Goal: Task Accomplishment & Management: Complete application form

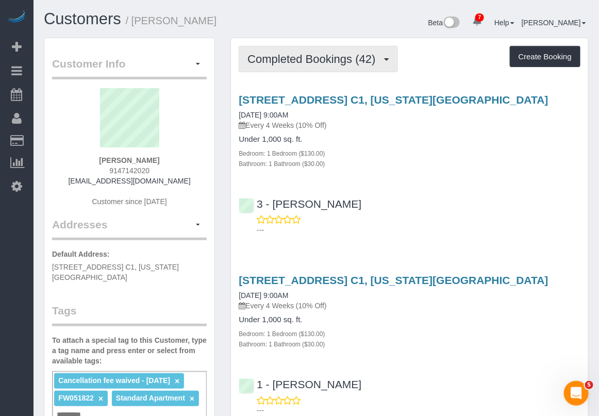
click at [330, 54] on span "Completed Bookings (42)" at bounding box center [314, 59] width 133 height 13
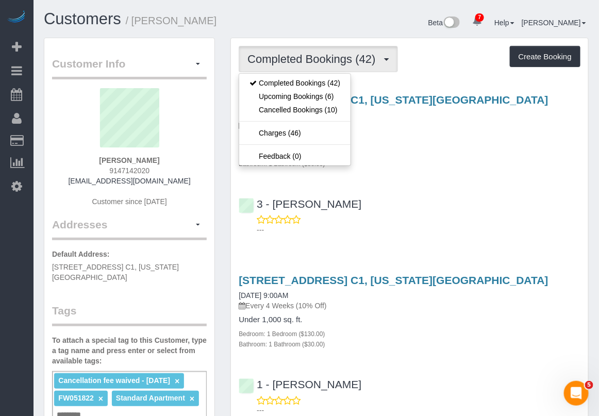
click at [449, 161] on div "Bathroom: 1 Bathroom ($30.00)" at bounding box center [410, 163] width 342 height 10
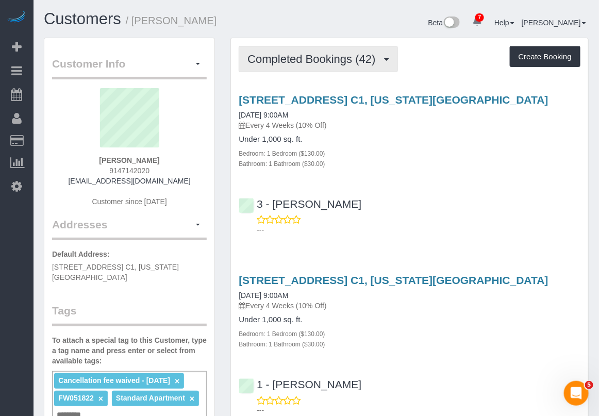
click at [353, 62] on span "Completed Bookings (42)" at bounding box center [314, 59] width 133 height 13
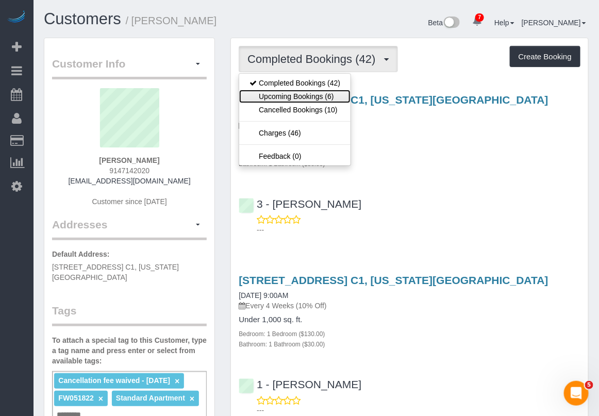
click at [316, 98] on link "Upcoming Bookings (6)" at bounding box center [294, 96] width 111 height 13
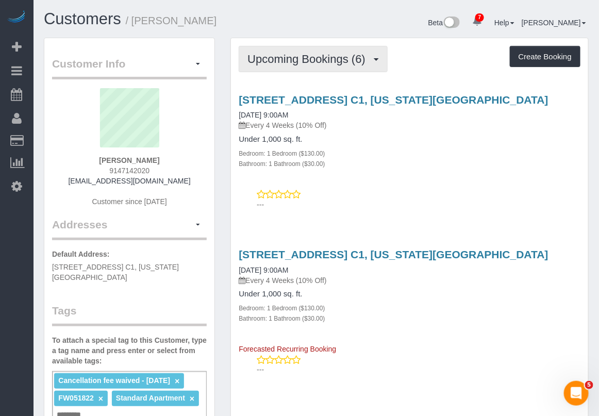
click at [325, 53] on span "Upcoming Bookings (6)" at bounding box center [309, 59] width 123 height 13
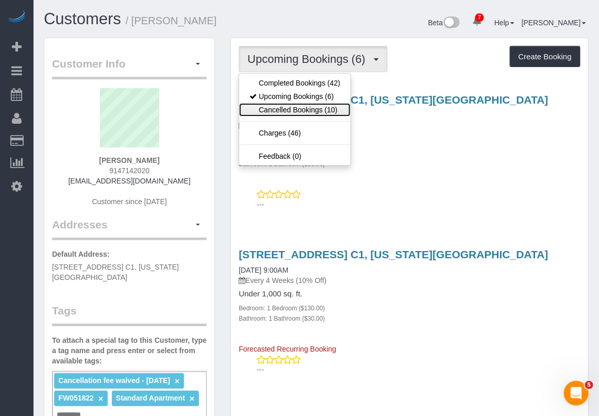
click at [305, 108] on link "Cancelled Bookings (10)" at bounding box center [294, 109] width 111 height 13
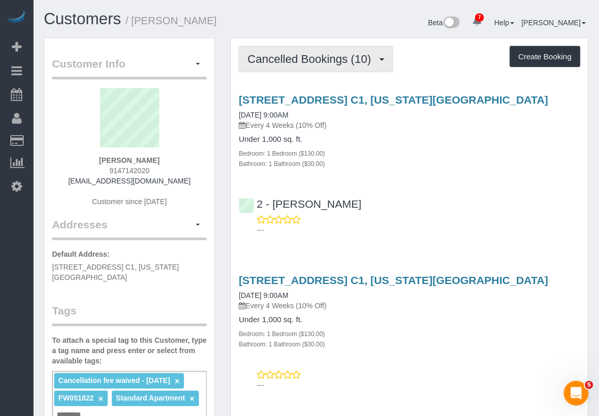
click at [326, 61] on span "Cancelled Bookings (10)" at bounding box center [312, 59] width 129 height 13
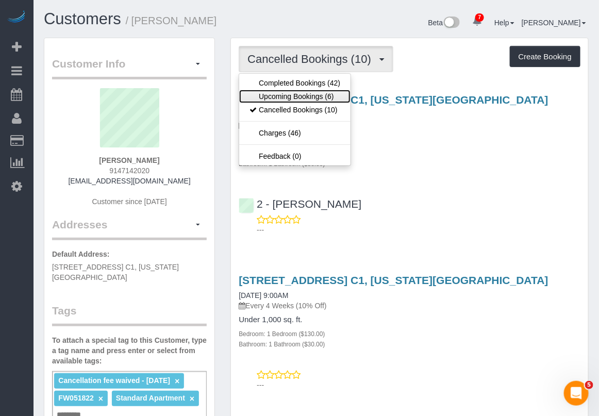
click at [303, 97] on link "Upcoming Bookings (6)" at bounding box center [294, 96] width 111 height 13
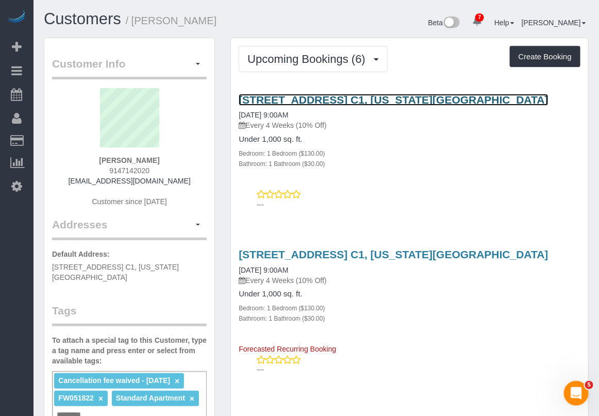
click at [351, 98] on link "520 West 50th Street, Apt. C1, New York, NY 10019" at bounding box center [393, 100] width 309 height 12
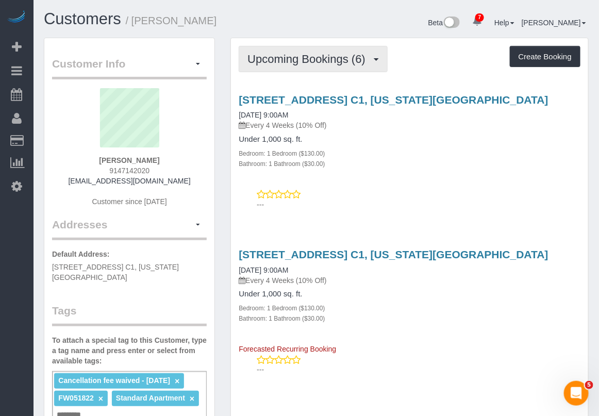
click at [313, 57] on span "Upcoming Bookings (6)" at bounding box center [309, 59] width 123 height 13
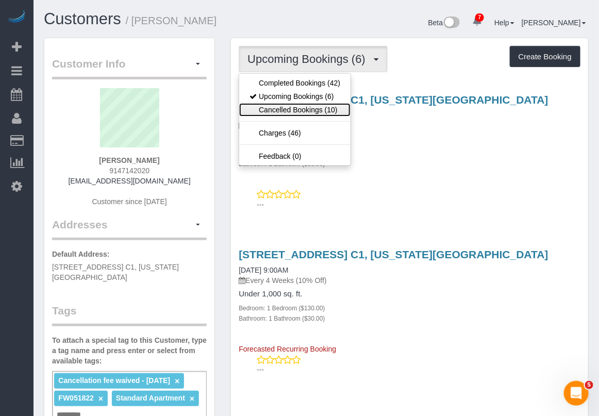
click at [304, 109] on link "Cancelled Bookings (10)" at bounding box center [294, 109] width 111 height 13
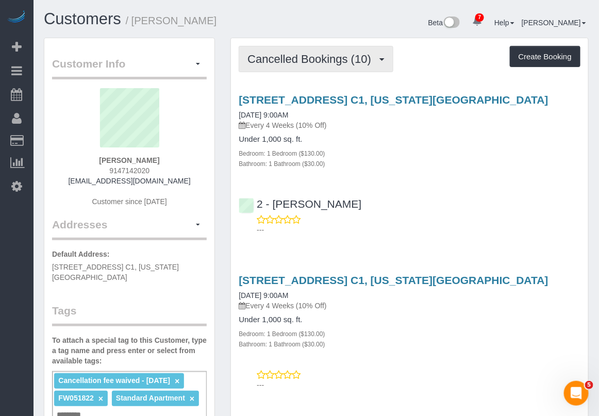
click at [289, 55] on span "Cancelled Bookings (10)" at bounding box center [312, 59] width 129 height 13
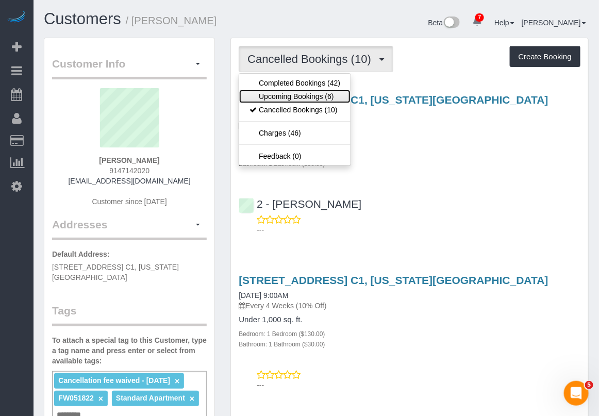
click at [294, 93] on link "Upcoming Bookings (6)" at bounding box center [294, 96] width 111 height 13
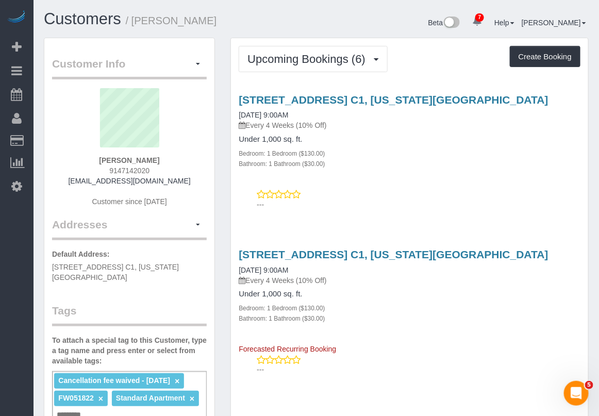
drag, startPoint x: 236, startPoint y: 113, endPoint x: 317, endPoint y: 119, distance: 81.6
click at [317, 119] on div "520 West 50th Street, Apt. C1, New York, NY 10019 09/02/2025 9:00AM Every 4 Wee…" at bounding box center [409, 131] width 357 height 75
copy link "09/02/2025 9:00AM"
drag, startPoint x: 460, startPoint y: 400, endPoint x: 467, endPoint y: 371, distance: 29.3
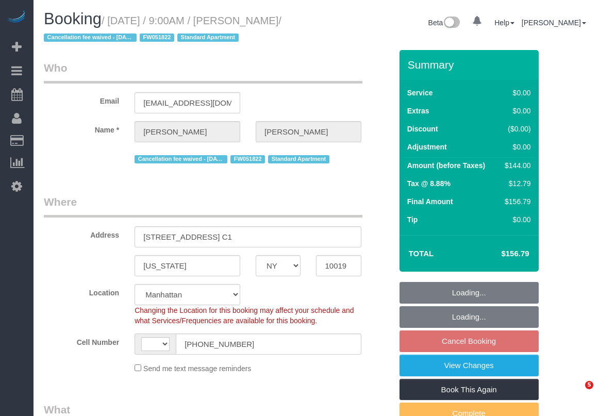
select select "NY"
select select "object:419"
select select "string:stripe-pm_1ONDqg4VGloSiKo7otsbHFh0"
select select "object:444"
select select "string:US"
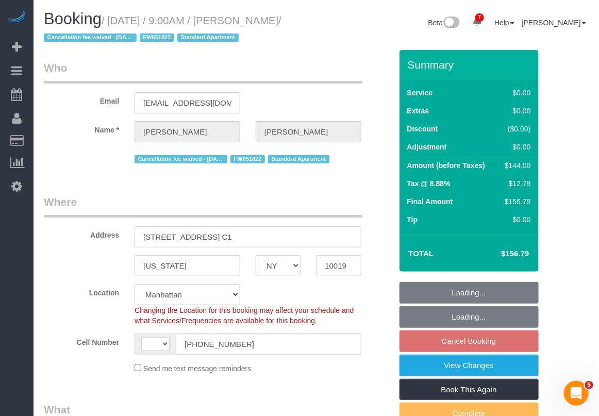
select select "number:89"
select select "number:90"
select select "number:15"
select select "number:7"
select select "1"
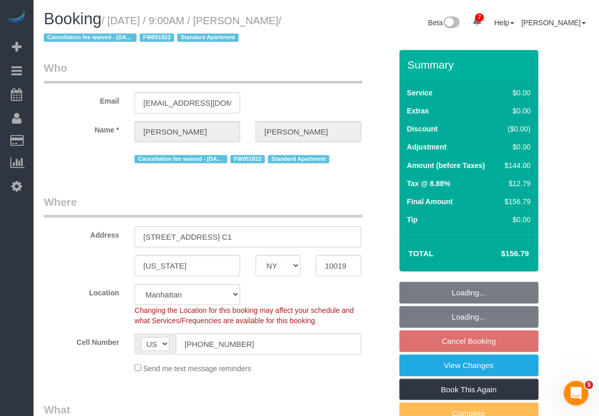
select select "spot2"
select select "1"
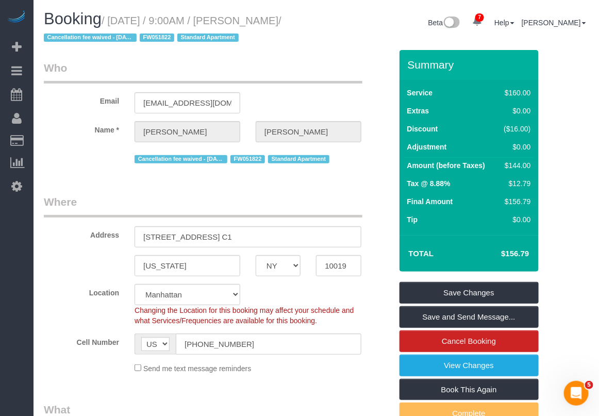
drag, startPoint x: 261, startPoint y: 14, endPoint x: 95, endPoint y: 44, distance: 168.7
click at [95, 44] on h1 "Booking / September 02, 2025 / 9:00AM / James Ferrazzano / Cancellation fee wai…" at bounding box center [176, 27] width 265 height 35
copy small "[PERSON_NAME]"
drag, startPoint x: 343, startPoint y: 400, endPoint x: 344, endPoint y: 392, distance: 7.2
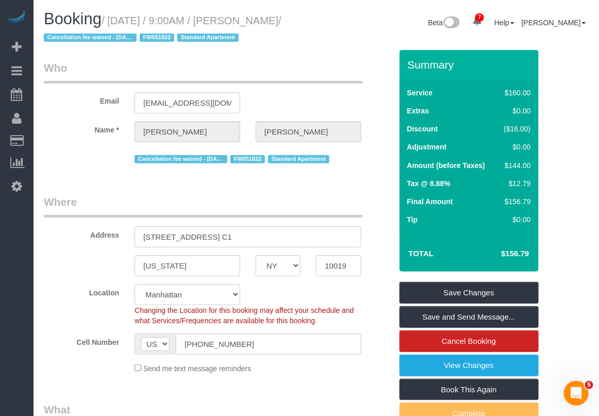
drag, startPoint x: 109, startPoint y: 22, endPoint x: 98, endPoint y: 40, distance: 20.3
click at [98, 40] on small "/ September 02, 2025 / 9:00AM / James Ferrazzano / Cancellation fee waived - 08…" at bounding box center [163, 29] width 238 height 29
copy small "September 02, 2025 / 9:00AM / James Ferrazzano"
drag, startPoint x: 343, startPoint y: 402, endPoint x: 345, endPoint y: 390, distance: 12.0
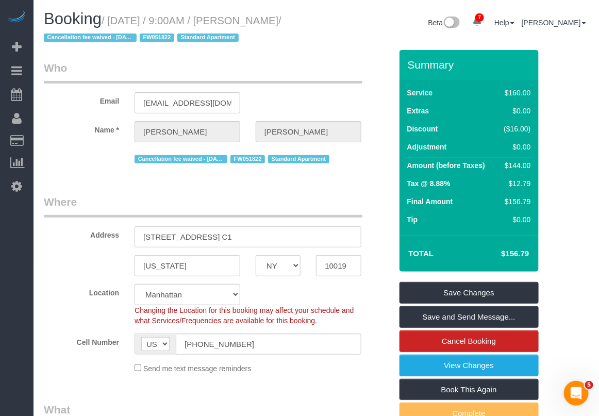
click at [343, 402] on legend "What" at bounding box center [203, 413] width 319 height 23
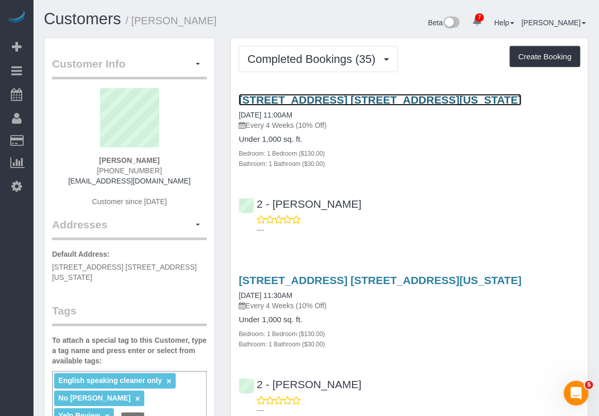
click at [354, 99] on link "[STREET_ADDRESS] [STREET_ADDRESS][US_STATE]" at bounding box center [380, 100] width 283 height 12
click at [365, 96] on link "[STREET_ADDRESS] [STREET_ADDRESS][US_STATE]" at bounding box center [380, 100] width 283 height 12
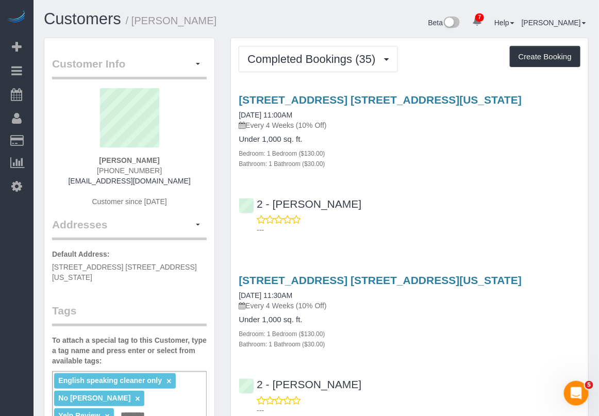
click at [425, 398] on div "---" at bounding box center [410, 405] width 342 height 21
drag, startPoint x: 160, startPoint y: 160, endPoint x: 122, endPoint y: 156, distance: 38.4
click at [104, 156] on div "Lauren Meyers (954) 439-2551 lmeyers648@gmail.com Customer since 2021" at bounding box center [129, 152] width 155 height 129
copy strong "Lauren Meyers"
click at [422, 404] on div "---" at bounding box center [410, 405] width 342 height 21
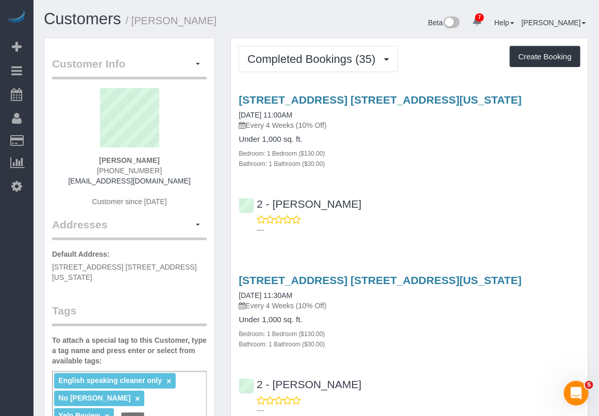
scroll to position [3, 0]
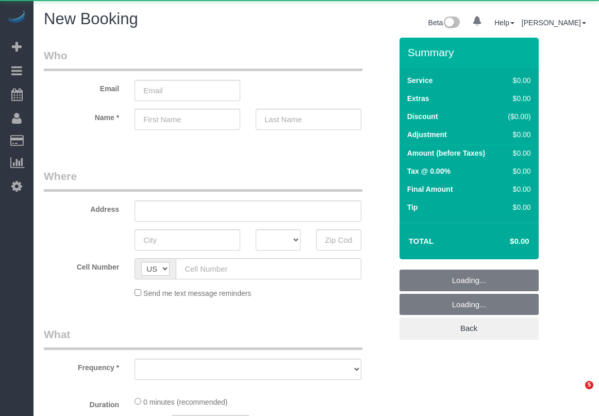
select select "number:89"
select select "number:90"
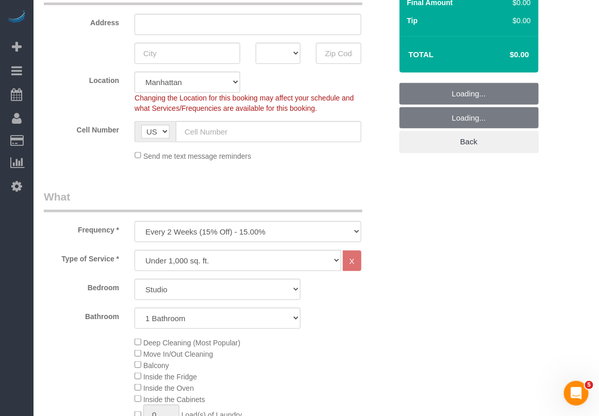
scroll to position [193, 0]
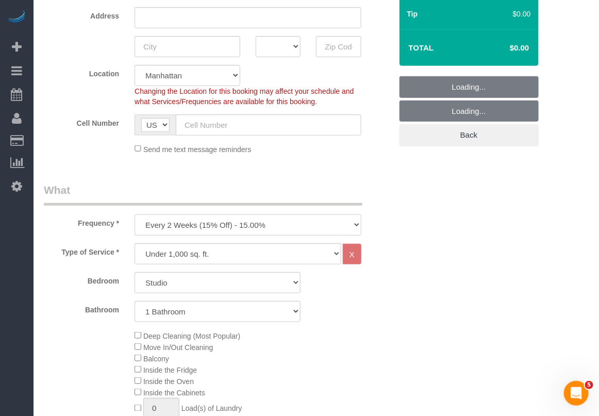
click at [285, 225] on select "One Time Weekly (20% Off) - 20.00% Every 2 Weeks (15% Off) - 15.00% Every 4 Wee…" at bounding box center [248, 225] width 227 height 21
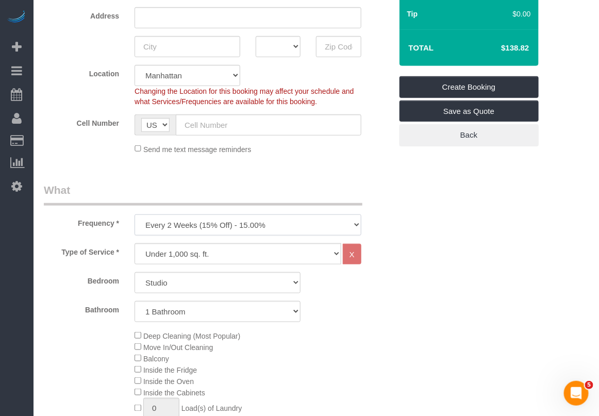
select select "object:1288"
click at [135, 215] on select "One Time Weekly (20% Off) - 20.00% Every 2 Weeks (15% Off) - 15.00% Every 4 Wee…" at bounding box center [248, 225] width 227 height 21
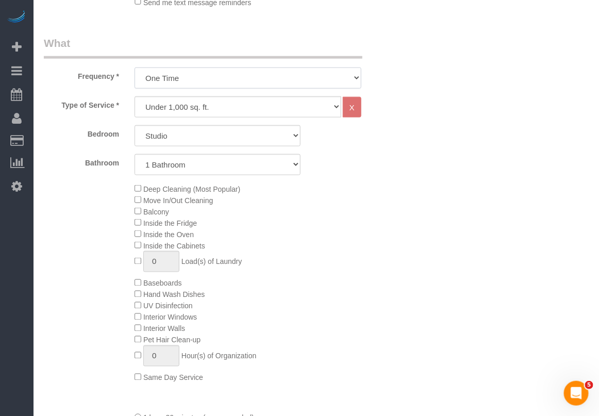
scroll to position [387, 0]
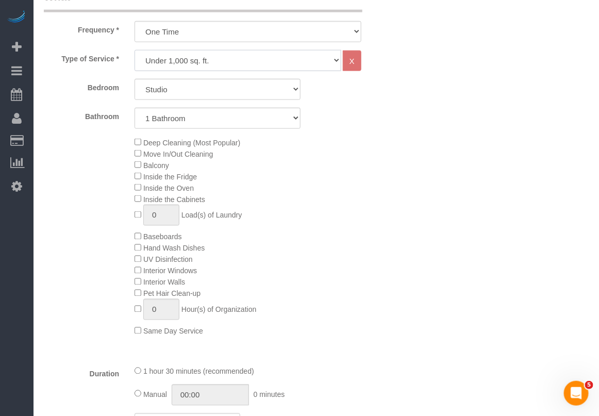
click at [272, 63] on select "Under 1,000 sq. ft. 1,001 - 1,500 sq. ft. 1,500+ sq. ft. Custom Cleaning Office…" at bounding box center [238, 60] width 207 height 21
click at [135, 50] on select "Under 1,000 sq. ft. 1,001 - 1,500 sq. ft. 1,500+ sq. ft. Custom Cleaning Office…" at bounding box center [238, 60] width 207 height 21
click at [269, 91] on select "Studio 1 Bedroom 2 Bedrooms 3 Bedrooms" at bounding box center [218, 89] width 166 height 21
select select "2"
click at [135, 79] on select "Studio 1 Bedroom 2 Bedrooms 3 Bedrooms" at bounding box center [218, 89] width 166 height 21
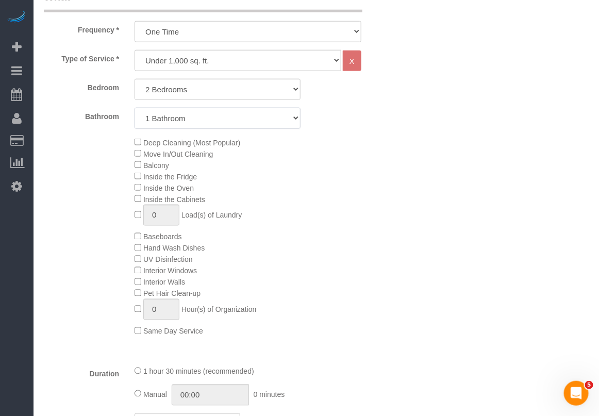
click at [230, 126] on select "1 Bathroom 2 Bathrooms" at bounding box center [218, 118] width 166 height 21
select select "2"
click at [135, 108] on select "1 Bathroom 2 Bathrooms" at bounding box center [218, 118] width 166 height 21
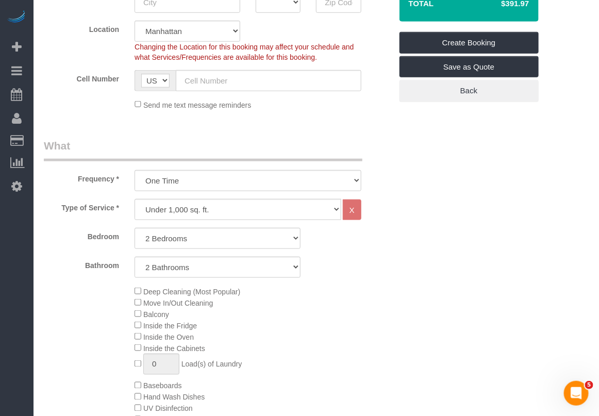
scroll to position [193, 0]
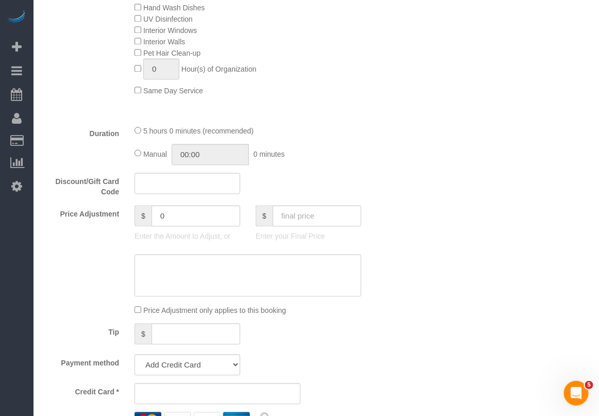
scroll to position [645, 0]
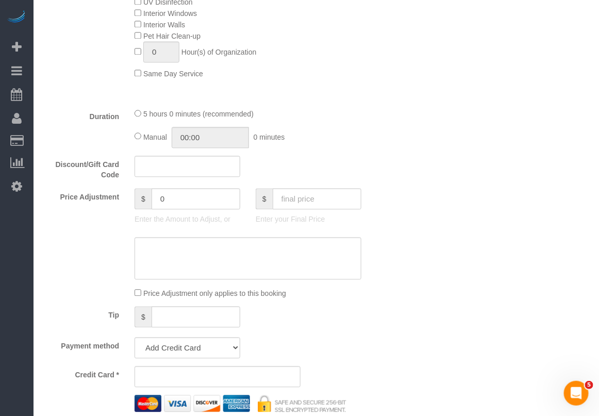
click at [475, 144] on div "Who Email Name * Where Address AK AL AR AZ CA CO CT DC DE FL GA HI IA ID IL IN …" at bounding box center [316, 251] width 545 height 1717
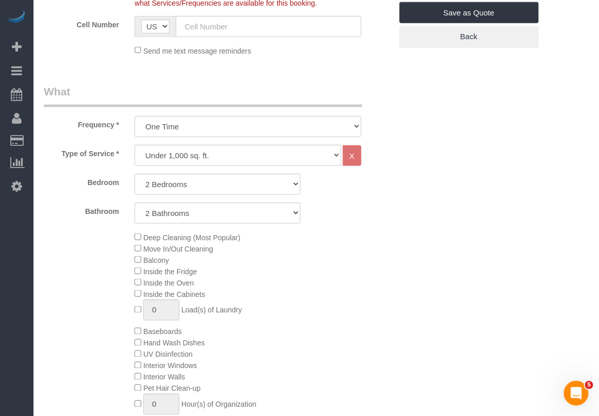
scroll to position [258, 0]
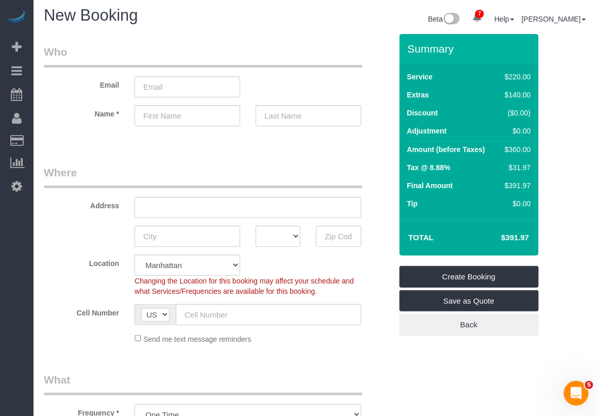
scroll to position [0, 0]
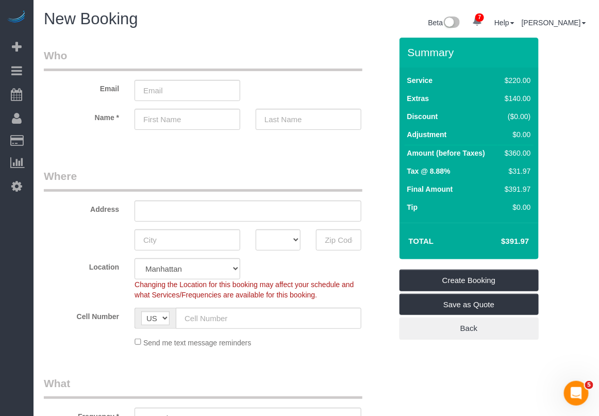
click at [189, 132] on sui-booking-customer "Email Name *" at bounding box center [218, 94] width 348 height 92
click at [199, 122] on input "text" at bounding box center [188, 119] width 106 height 21
paste input "Grace"
type input "Grace"
click at [171, 87] on input "email" at bounding box center [188, 90] width 106 height 21
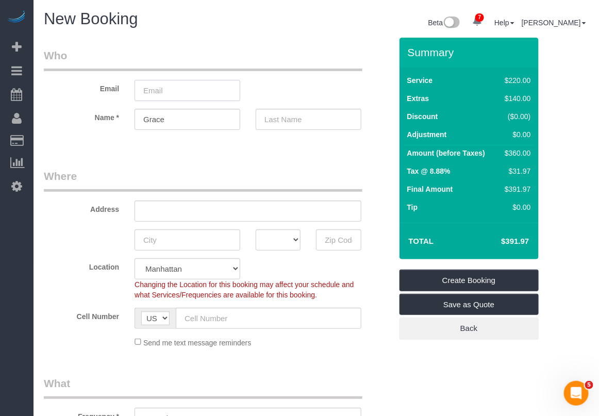
paste input "Redd"
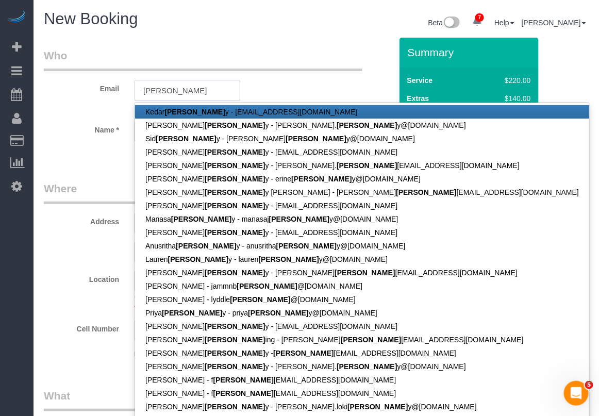
drag, startPoint x: 186, startPoint y: 89, endPoint x: 129, endPoint y: 89, distance: 57.2
click at [129, 89] on div "Redd Kedar Redd y - kedred@gmail.com Hansuya Redd y - hansuya. redd y@gmail.com…" at bounding box center [187, 97] width 121 height 34
paste input "gracevredd@gmail.com"
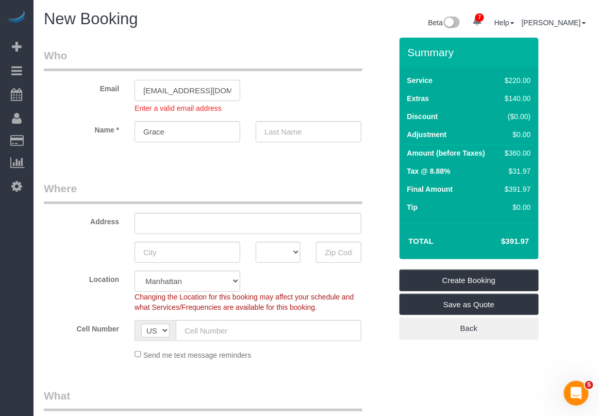
type input "gracevredd@gmail.com"
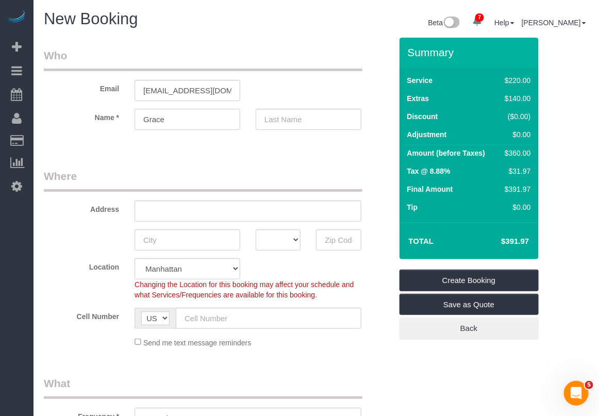
drag, startPoint x: 179, startPoint y: 132, endPoint x: 130, endPoint y: 132, distance: 49.0
click at [130, 132] on sui-booking-customer "Email gracevredd@gmail.com Name * Grace" at bounding box center [218, 94] width 348 height 92
click at [279, 121] on input "text" at bounding box center [309, 119] width 106 height 21
type input "Redd"
click at [197, 215] on input "text" at bounding box center [248, 211] width 227 height 21
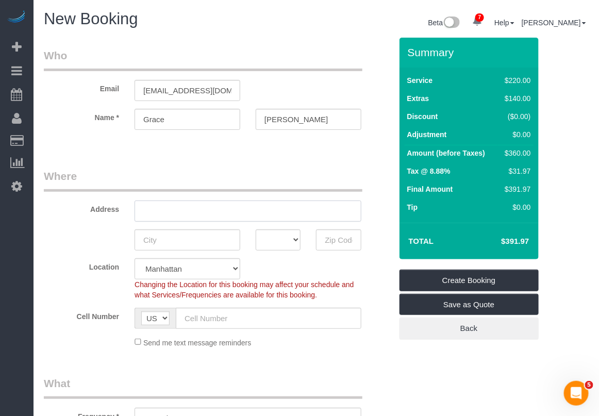
paste input "145 East 30 Street Apt 9"
type input "145 East 30 Street Apt 9"
click at [193, 241] on input "text" at bounding box center [188, 239] width 106 height 21
type input "New York"
click at [333, 242] on input "text" at bounding box center [338, 239] width 45 height 21
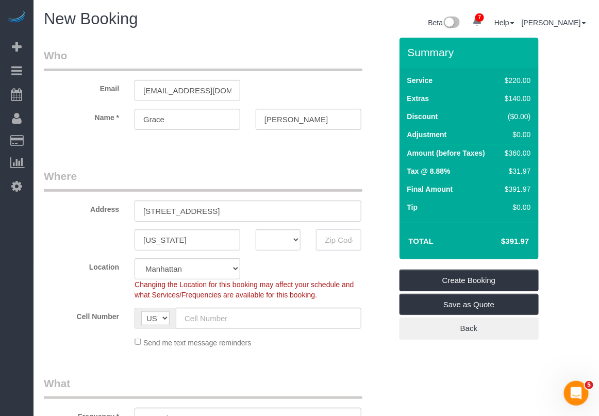
click at [331, 244] on input "text" at bounding box center [338, 239] width 45 height 21
paste input "10016"
type input "10016"
click at [284, 240] on select "AK AL AR AZ CA CO CT DC DE FL GA HI IA ID IL IN KS KY LA MA MD ME MI MN MO MS M…" at bounding box center [278, 239] width 45 height 21
select select "NY"
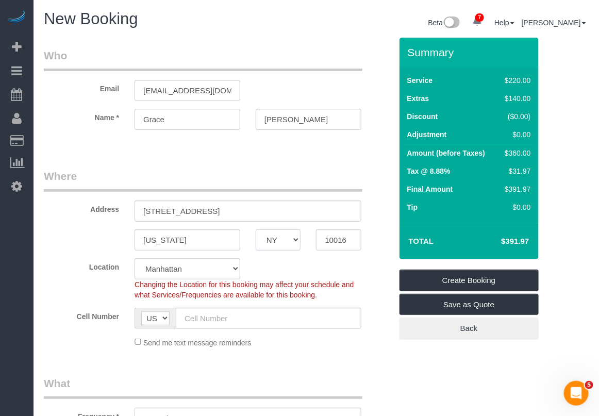
click at [256, 229] on select "AK AL AR AZ CA CO CT DC DE FL GA HI IA ID IL IN KS KY LA MA MD ME MI MN MO MS M…" at bounding box center [278, 239] width 45 height 21
click at [204, 319] on input "text" at bounding box center [269, 318] width 186 height 21
paste input "(561) 602-9184"
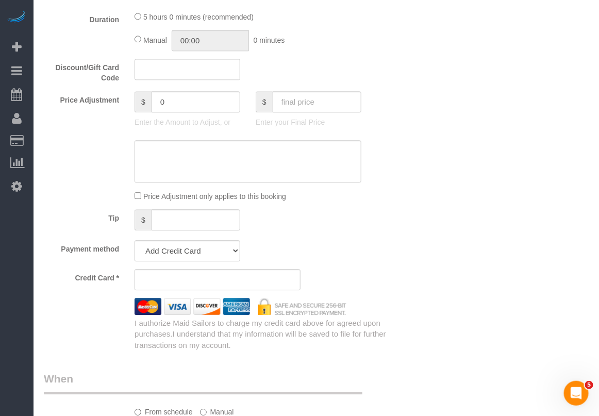
scroll to position [902, 0]
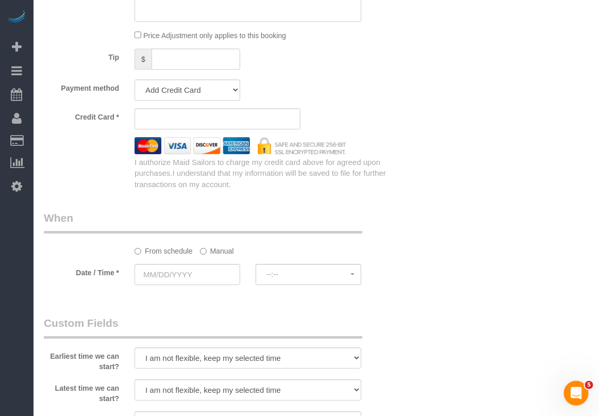
type input "(561) 602-9184"
click at [211, 246] on label "Manual" at bounding box center [217, 249] width 34 height 14
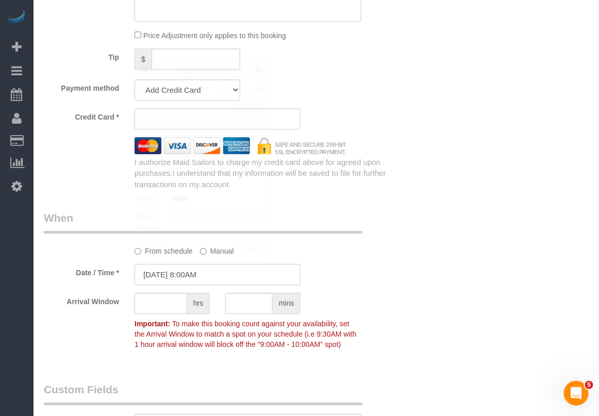
click at [194, 271] on input "08/30/2025 8:00AM" at bounding box center [218, 274] width 166 height 21
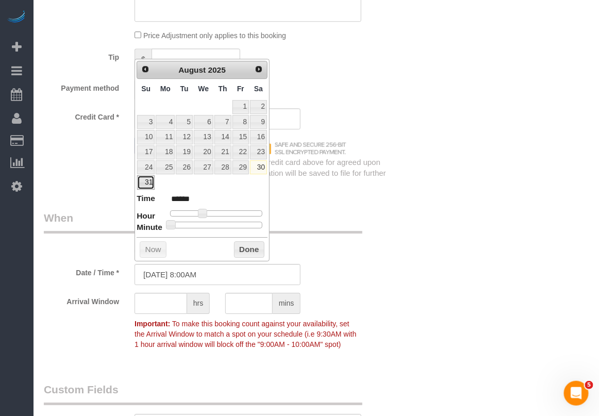
click at [147, 186] on link "31" at bounding box center [146, 182] width 18 height 14
type input "08/31/2025 8:00AM"
click at [241, 249] on button "Done" at bounding box center [249, 249] width 30 height 17
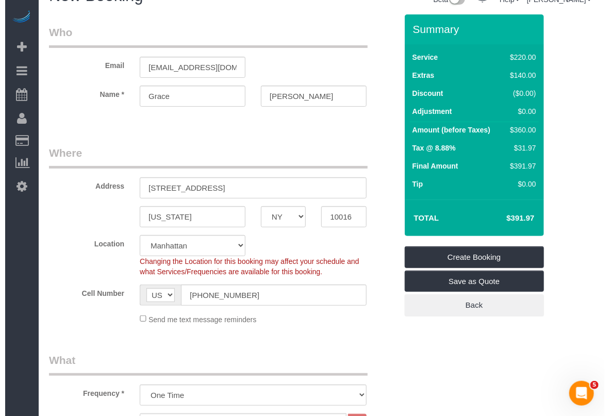
scroll to position [0, 0]
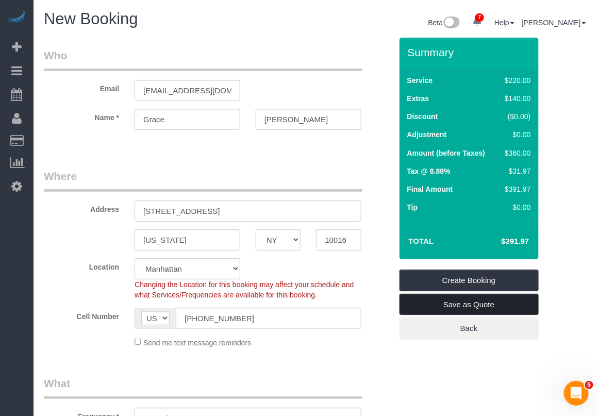
click at [481, 305] on link "Save as Quote" at bounding box center [469, 305] width 139 height 22
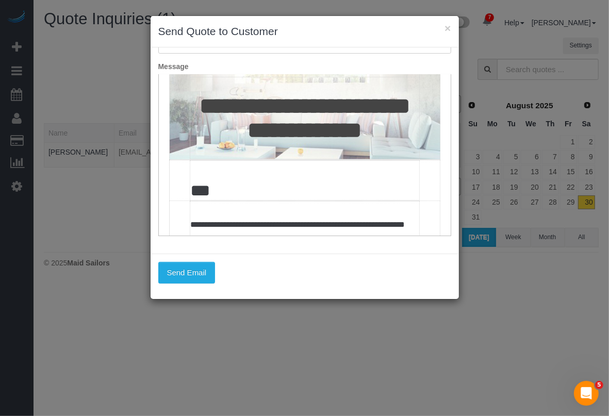
scroll to position [64, 0]
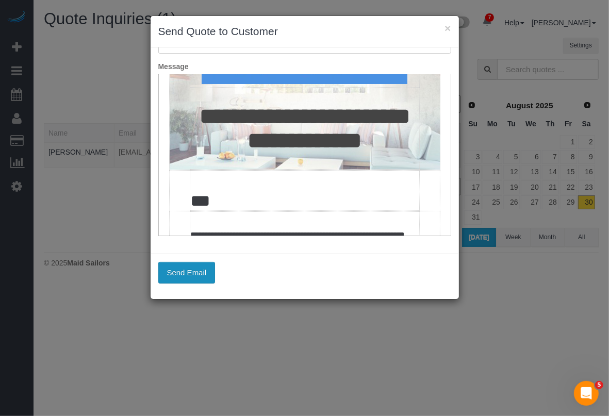
click at [192, 271] on button "Send Email" at bounding box center [186, 273] width 57 height 22
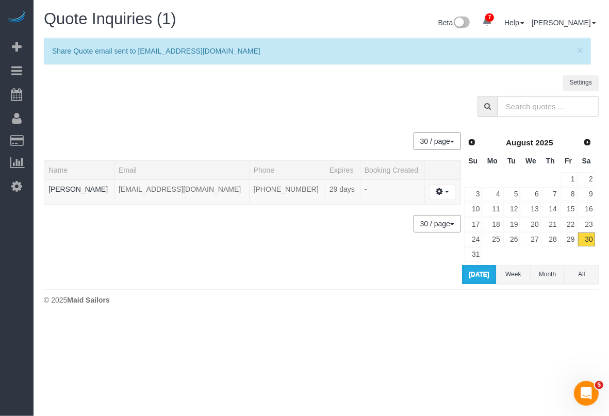
click at [215, 356] on body "7 Beta Your Notifications You have 0 alerts × You have 6 to charge for 08/29/20…" at bounding box center [304, 208] width 609 height 416
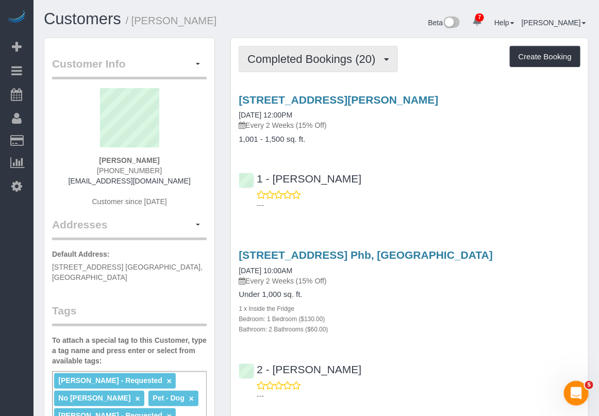
click at [350, 60] on span "Completed Bookings (20)" at bounding box center [314, 59] width 133 height 13
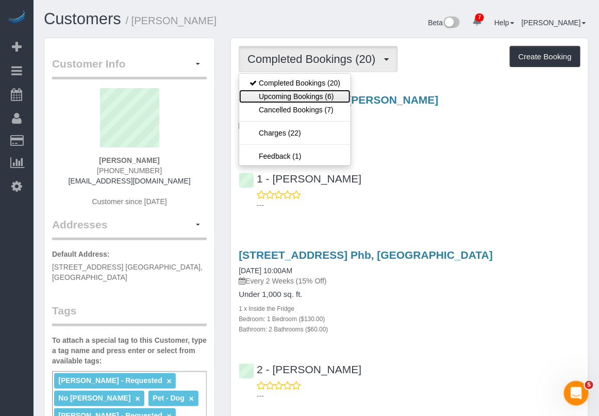
click at [326, 98] on link "Upcoming Bookings (6)" at bounding box center [294, 96] width 111 height 13
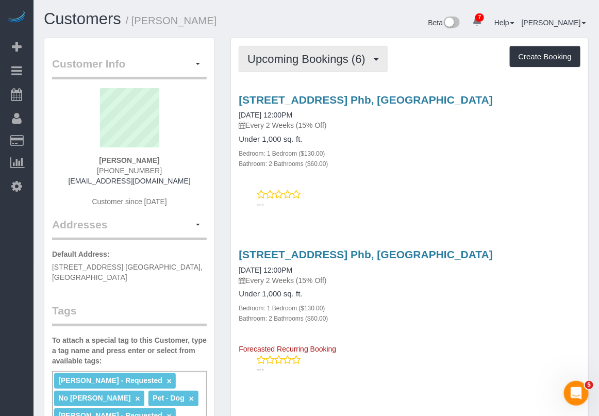
click at [333, 59] on span "Upcoming Bookings (6)" at bounding box center [309, 59] width 123 height 13
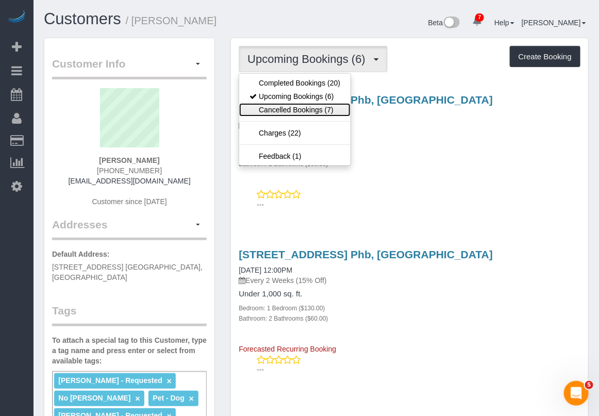
click at [310, 109] on link "Cancelled Bookings (7)" at bounding box center [294, 109] width 111 height 13
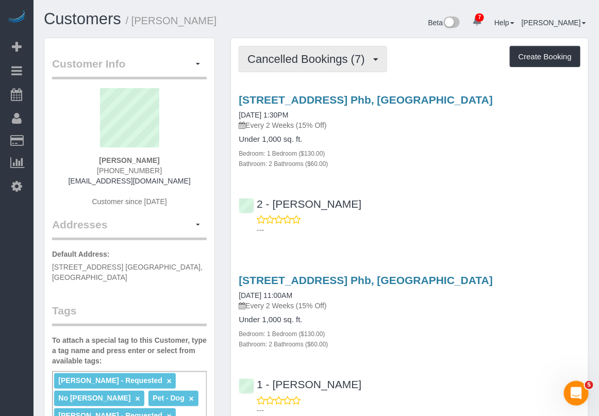
click at [345, 60] on span "Cancelled Bookings (7)" at bounding box center [309, 59] width 122 height 13
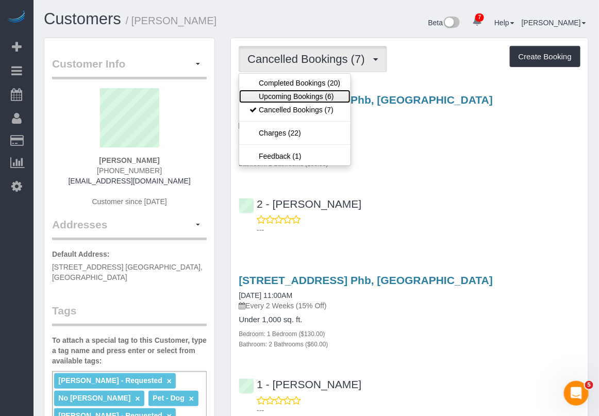
click at [326, 95] on link "Upcoming Bookings (6)" at bounding box center [294, 96] width 111 height 13
